Goal: Navigation & Orientation: Understand site structure

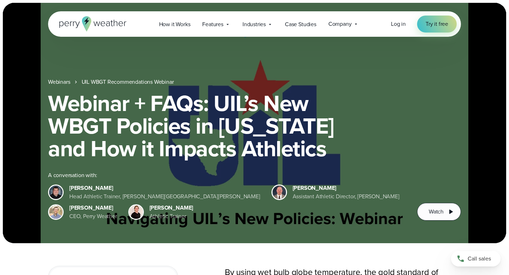
click at [117, 212] on div "CEO, Perry Weather" at bounding box center [93, 216] width 48 height 8
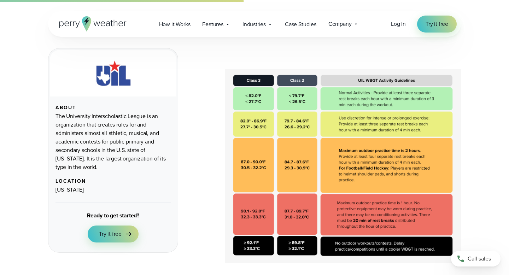
scroll to position [891, 0]
